Goal: Information Seeking & Learning: Learn about a topic

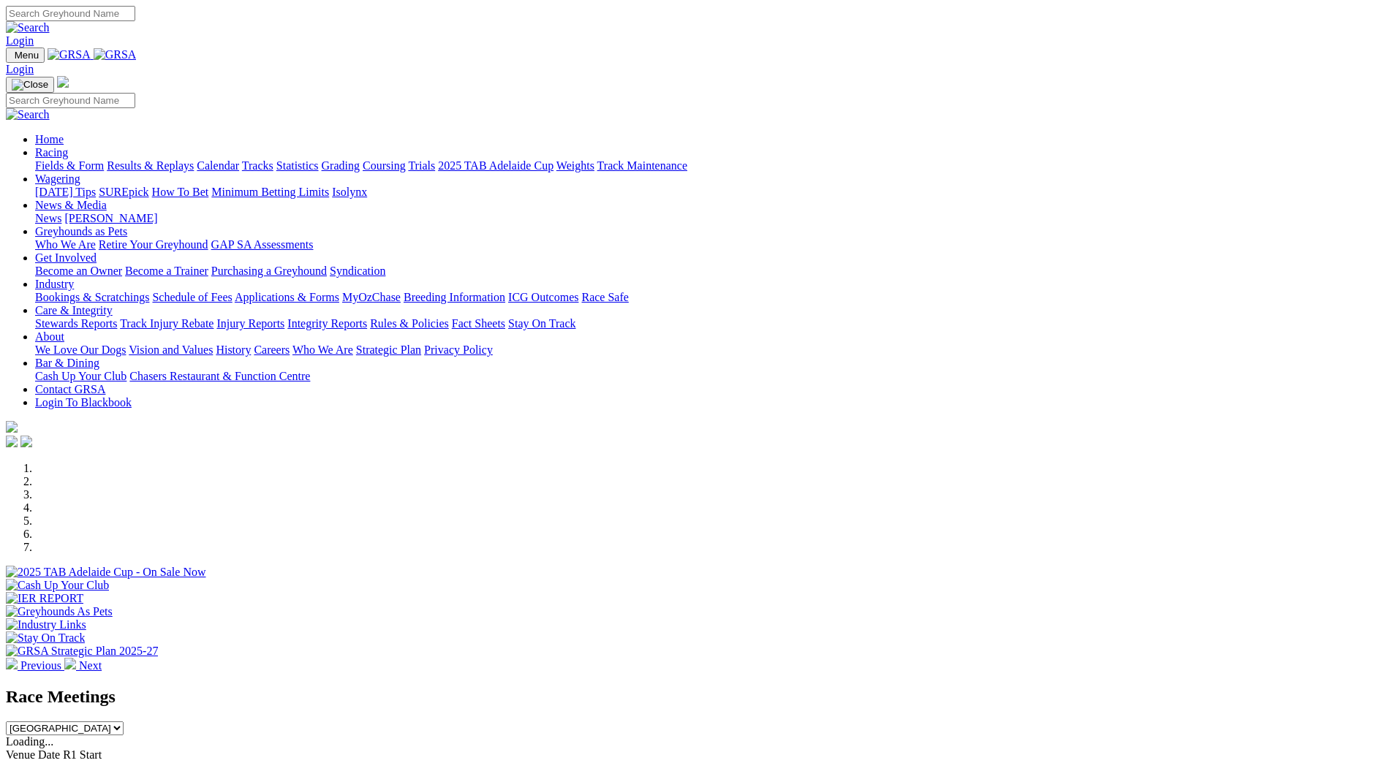
scroll to position [292, 0]
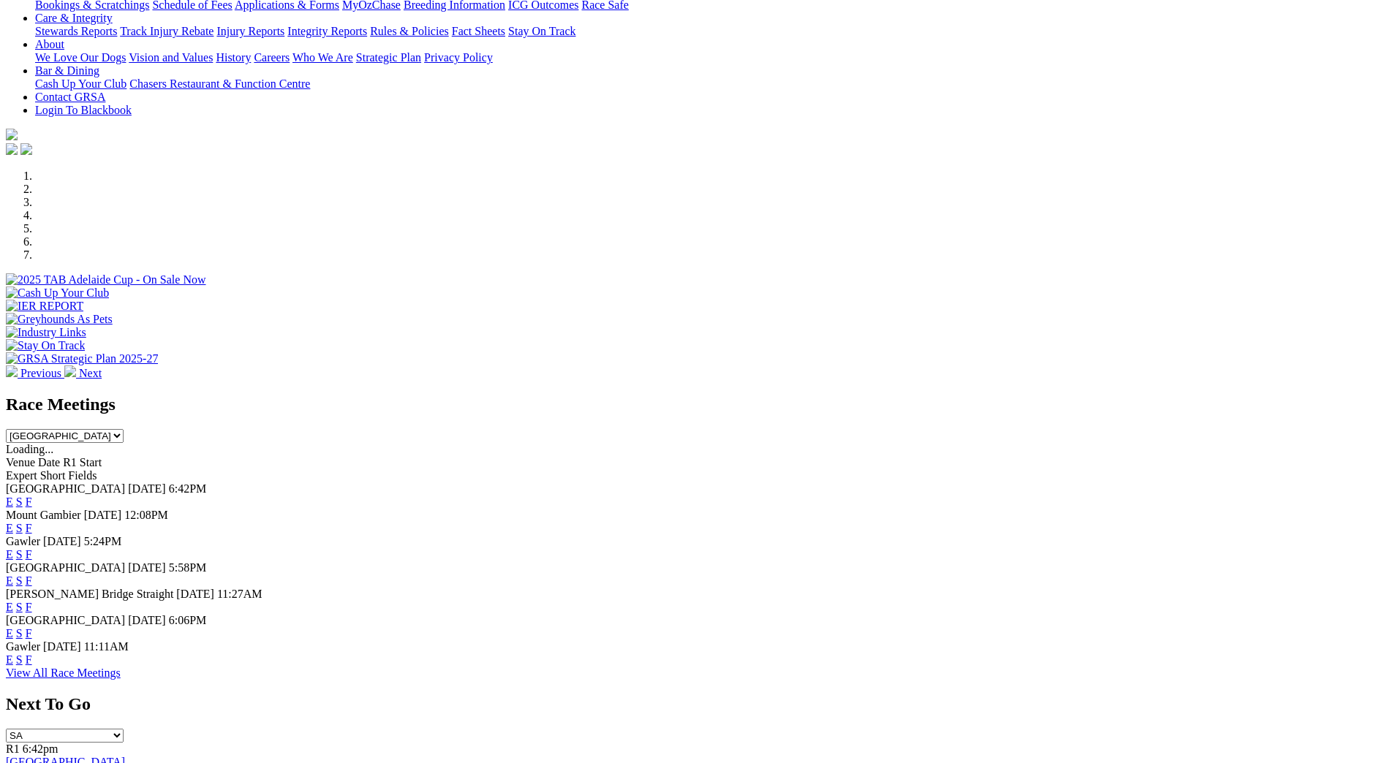
click at [32, 496] on link "F" at bounding box center [29, 502] width 7 height 12
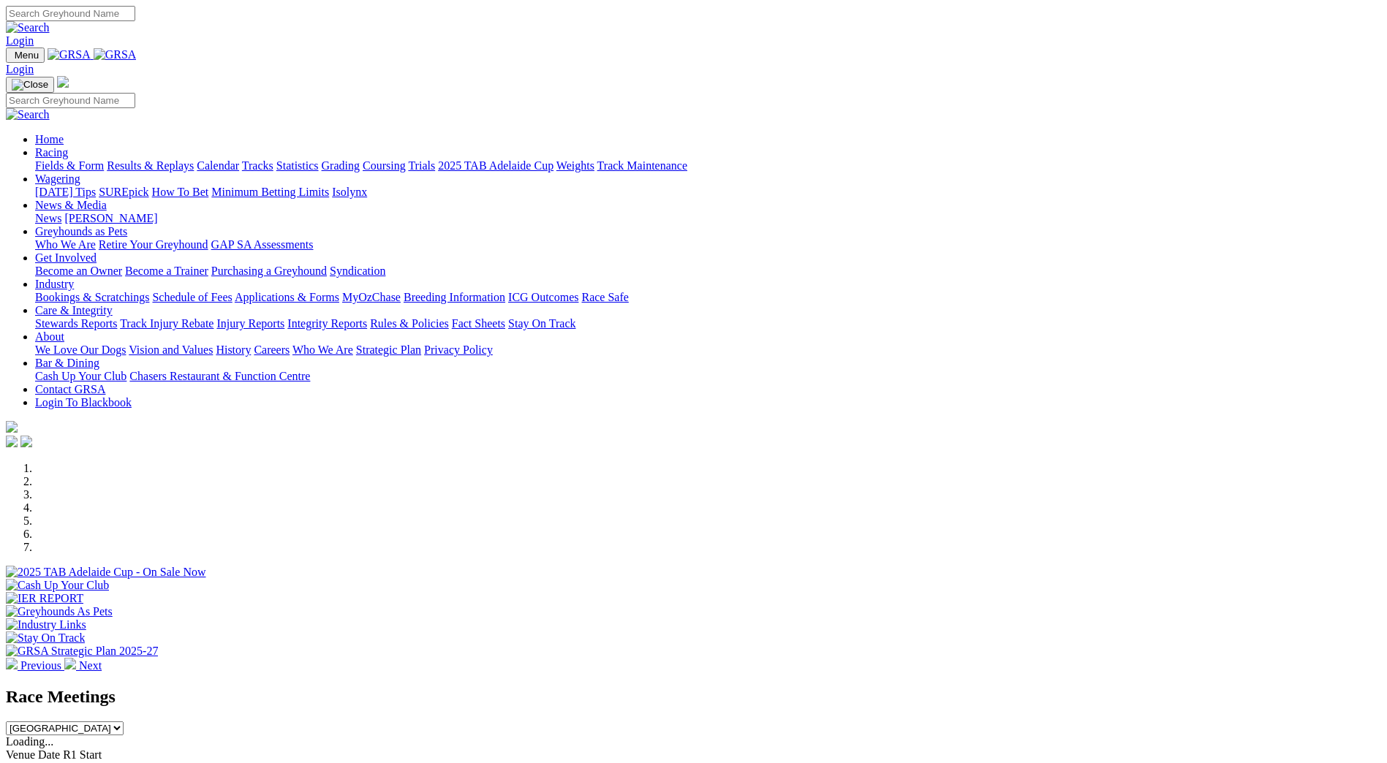
scroll to position [366, 0]
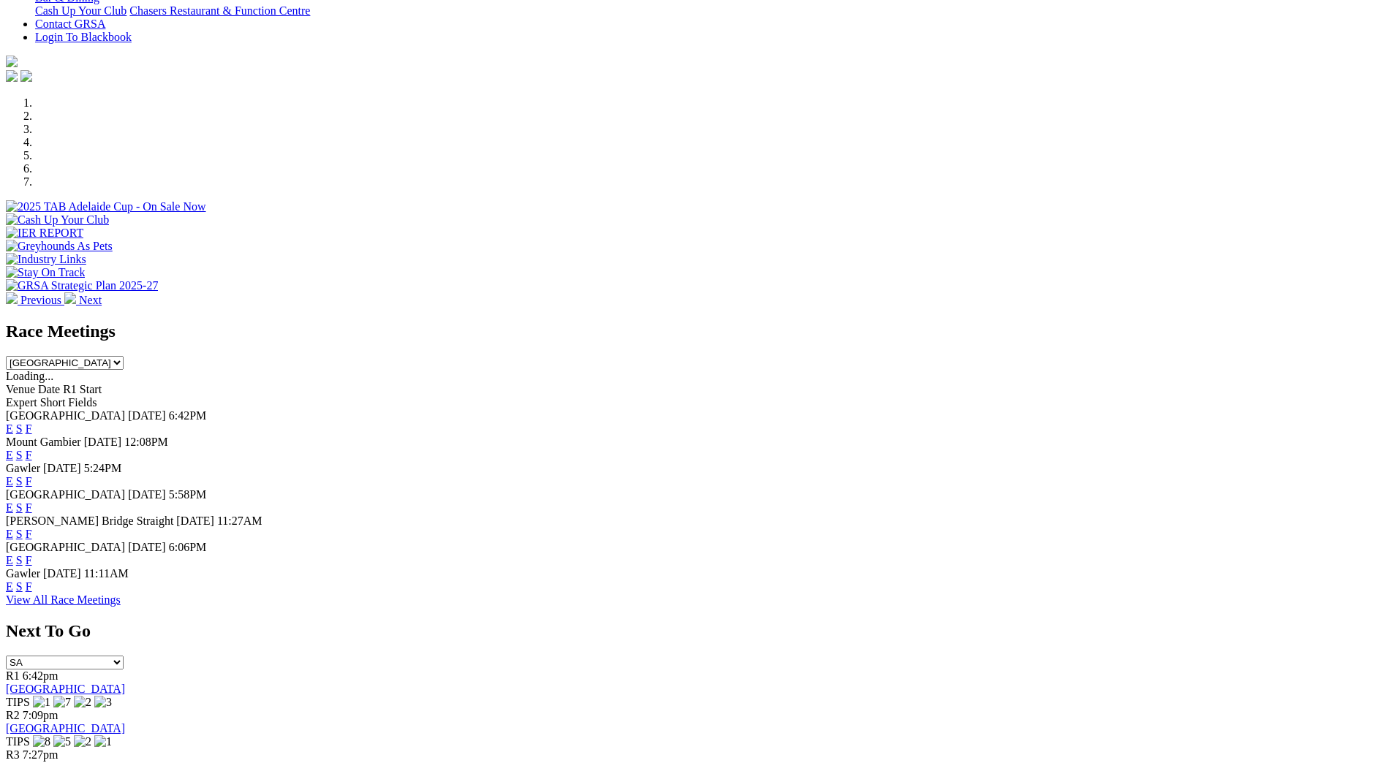
click at [32, 475] on link "F" at bounding box center [29, 481] width 7 height 12
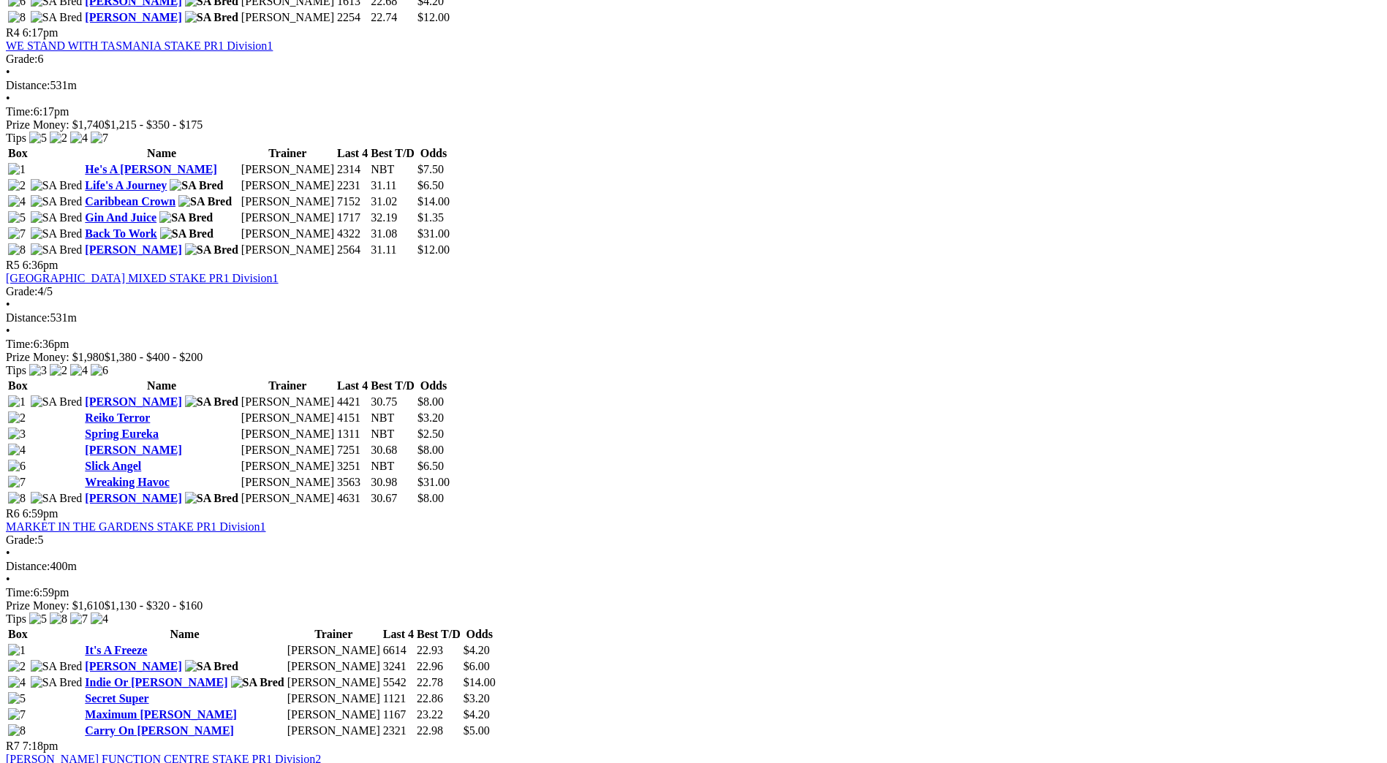
scroll to position [1682, 0]
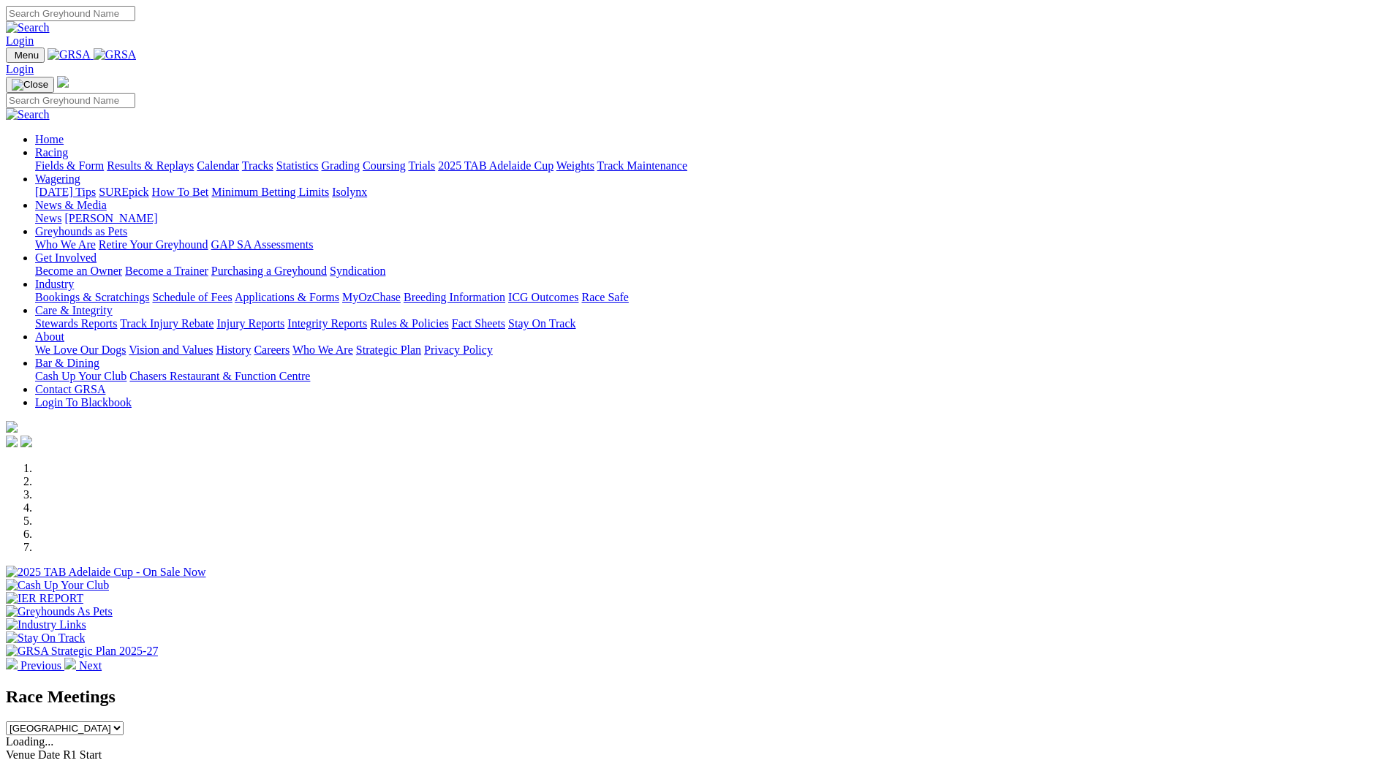
scroll to position [366, 0]
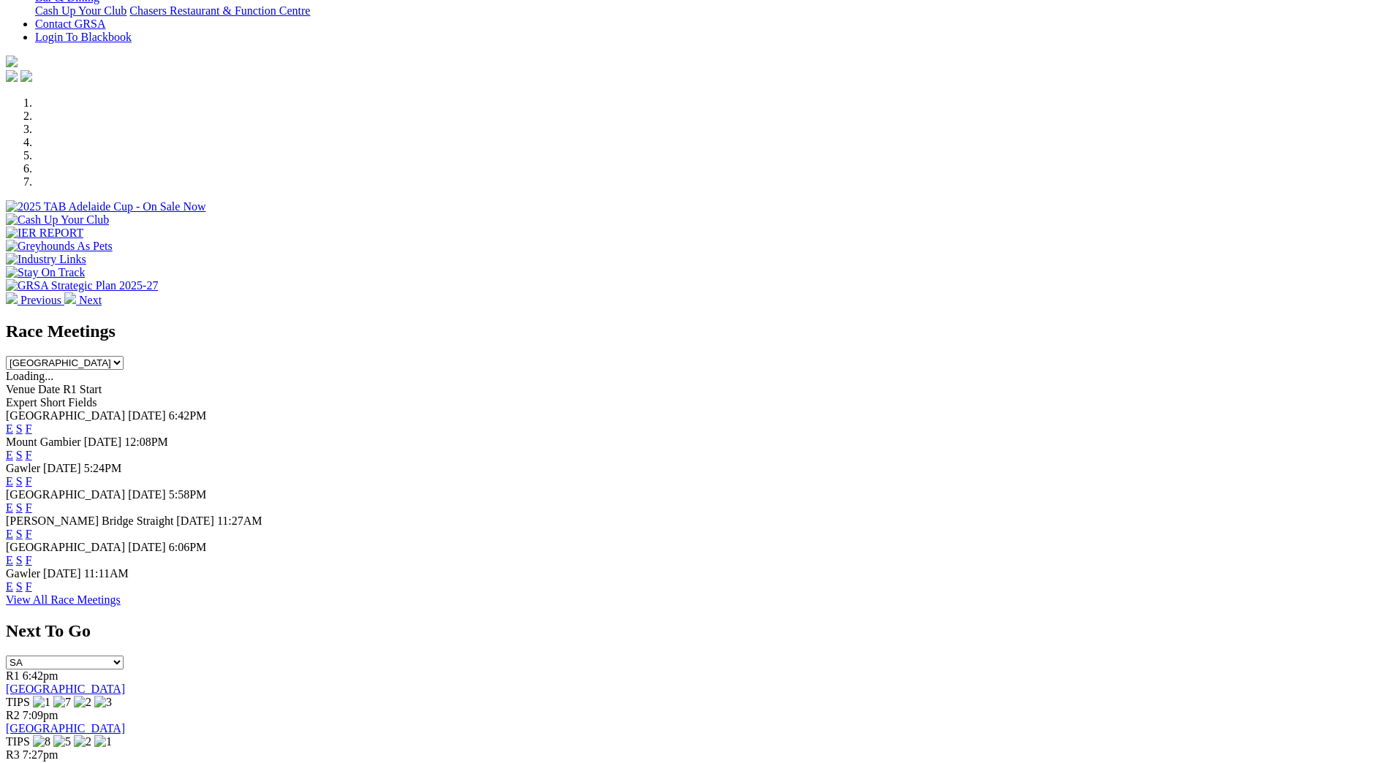
click at [32, 528] on link "F" at bounding box center [29, 534] width 7 height 12
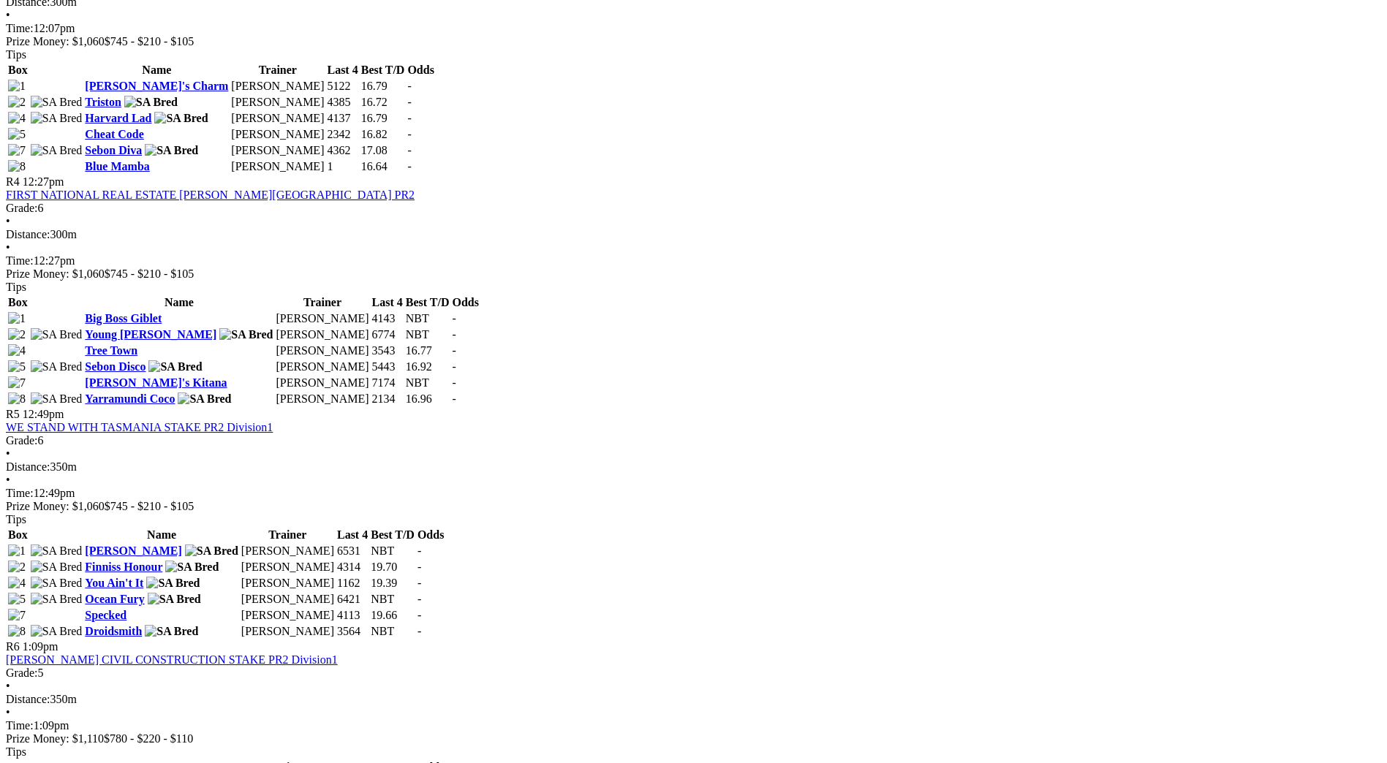
scroll to position [1243, 0]
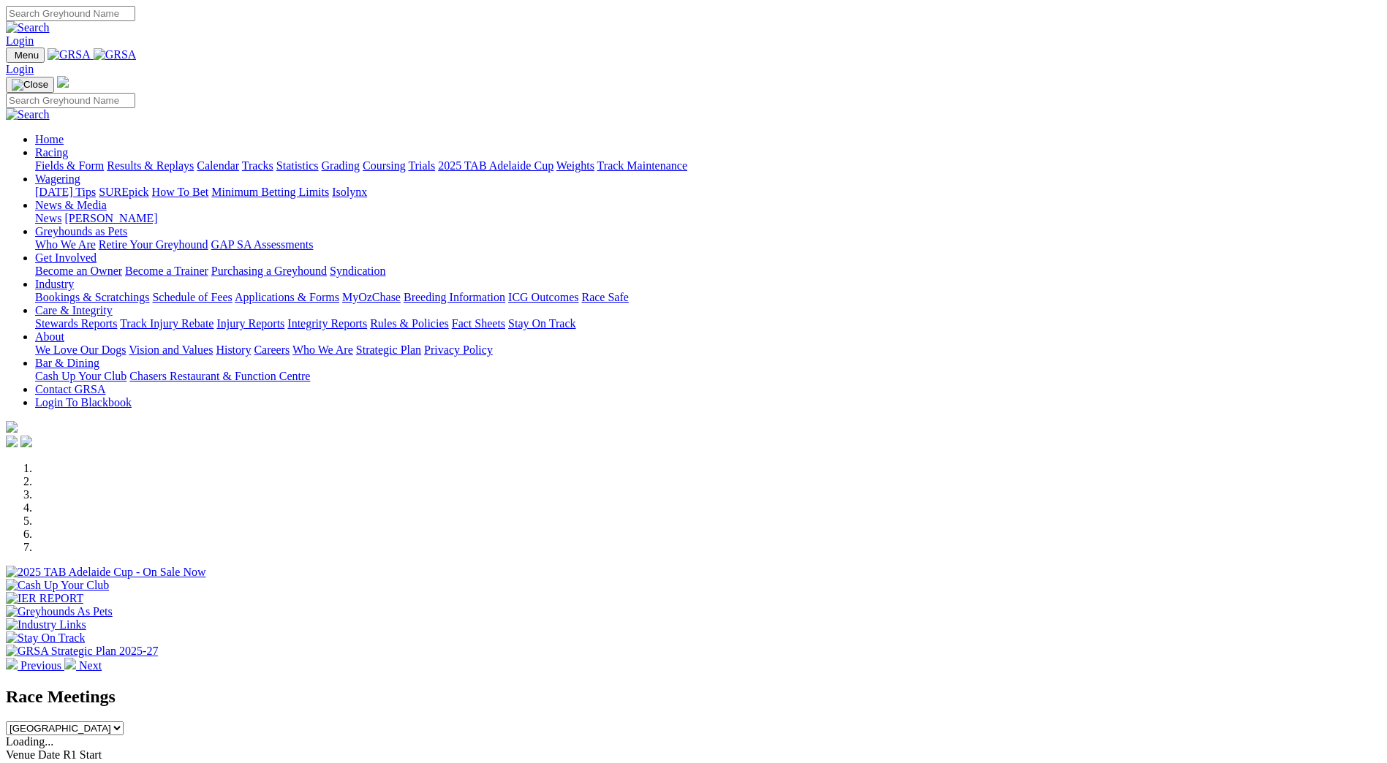
scroll to position [366, 0]
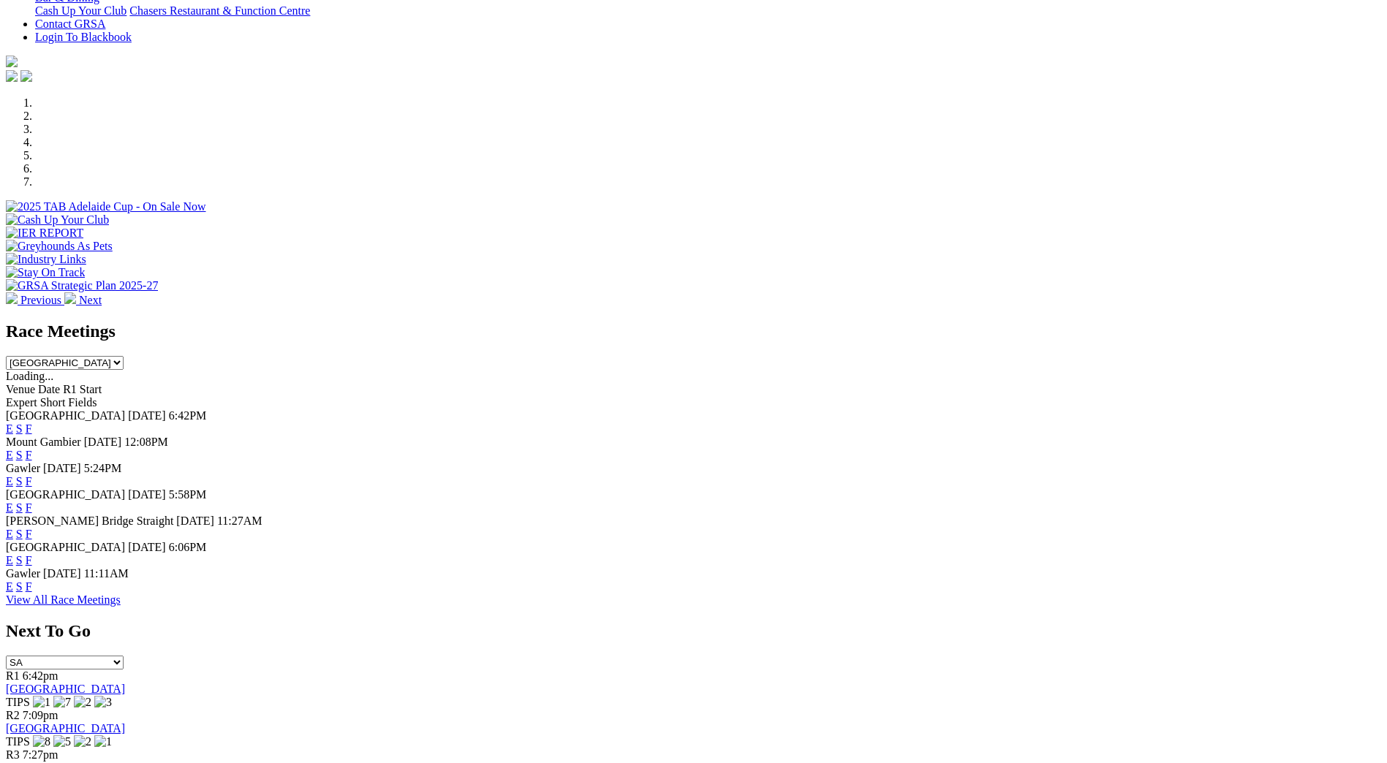
click at [32, 593] on link "F" at bounding box center [29, 586] width 7 height 12
